Goal: Find specific page/section: Find specific page/section

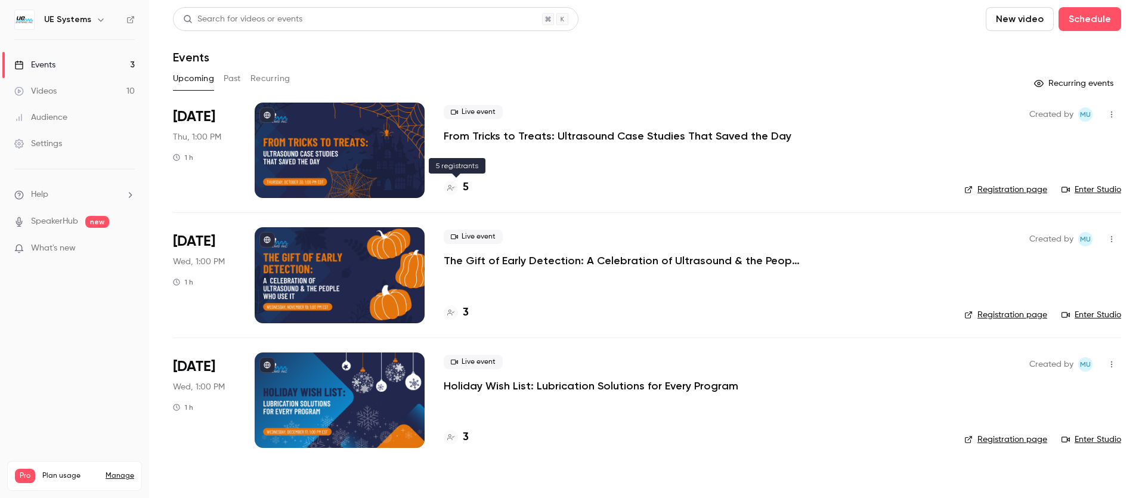
click at [466, 188] on h4 "5" at bounding box center [466, 188] width 6 height 16
click at [465, 186] on h4 "6" at bounding box center [466, 188] width 6 height 16
click at [466, 310] on h4 "7" at bounding box center [465, 313] width 5 height 16
click at [55, 86] on div "Videos" at bounding box center [35, 91] width 42 height 12
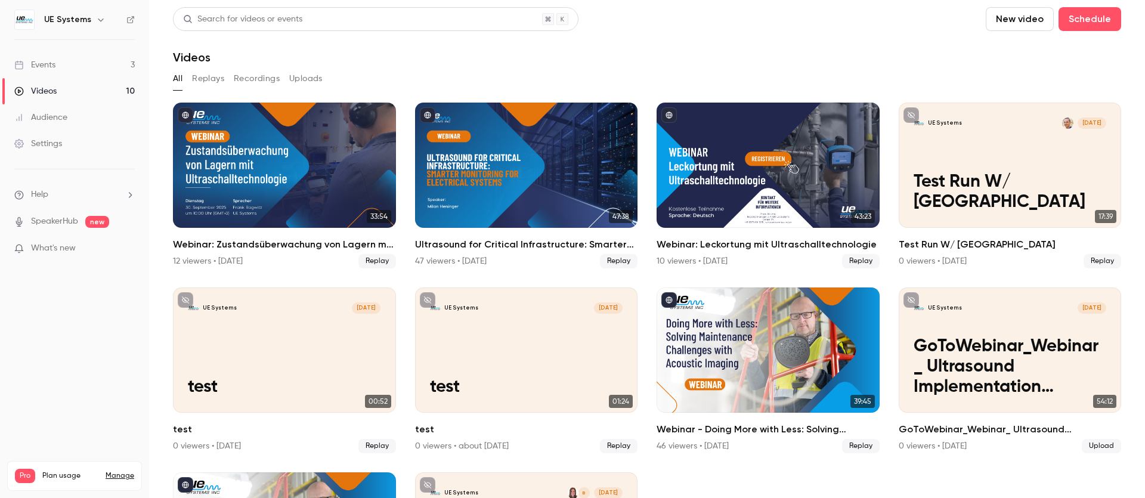
click at [77, 61] on link "Events 3" at bounding box center [74, 65] width 149 height 26
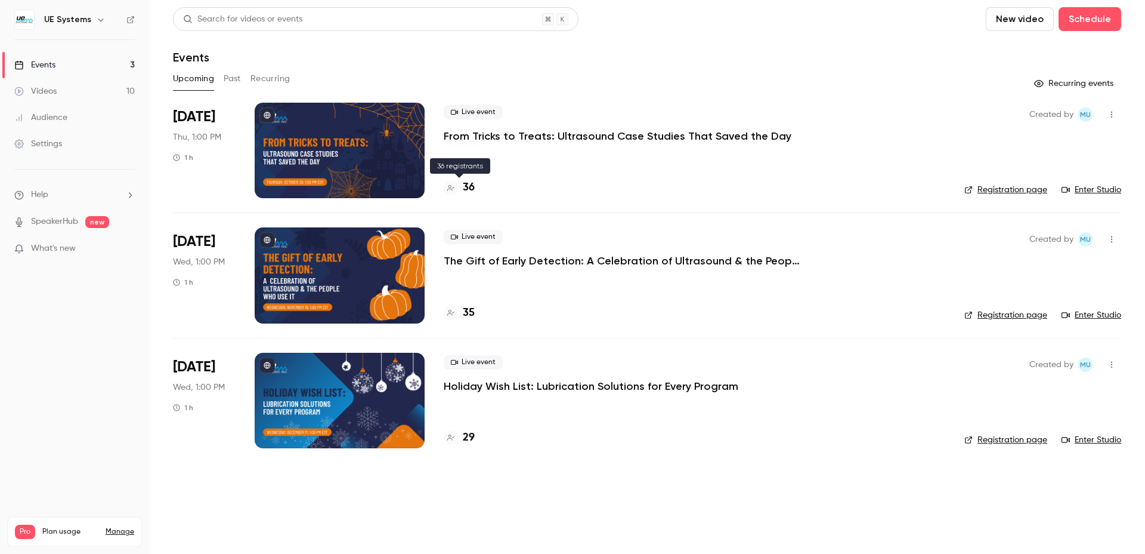
click at [473, 186] on h4 "36" at bounding box center [469, 188] width 12 height 16
click at [466, 185] on h4 "36" at bounding box center [469, 188] width 12 height 16
